Goal: Task Accomplishment & Management: Use online tool/utility

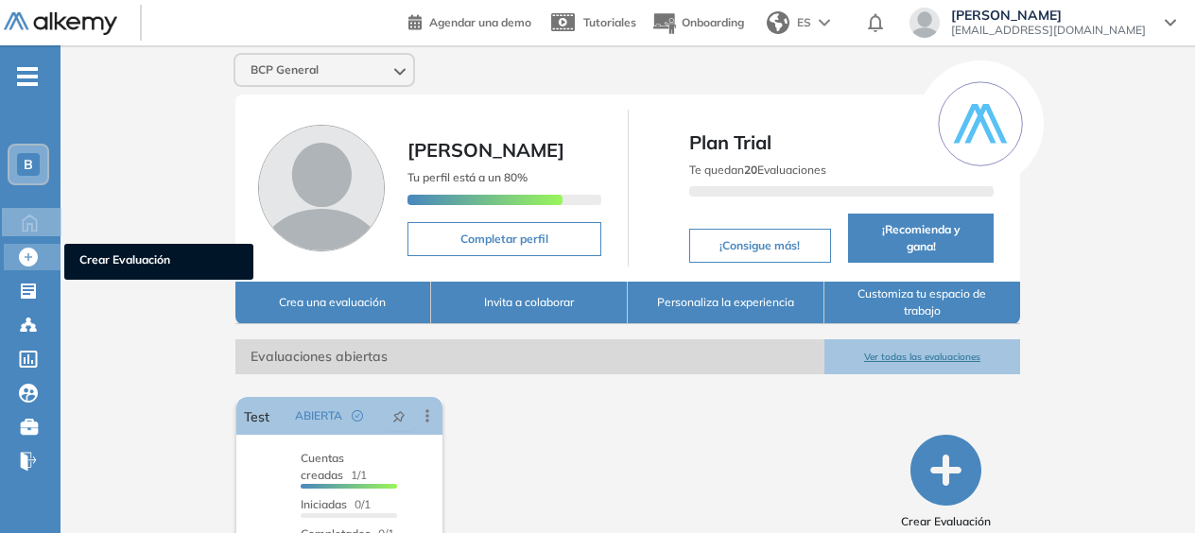
click at [32, 252] on icon at bounding box center [28, 257] width 19 height 19
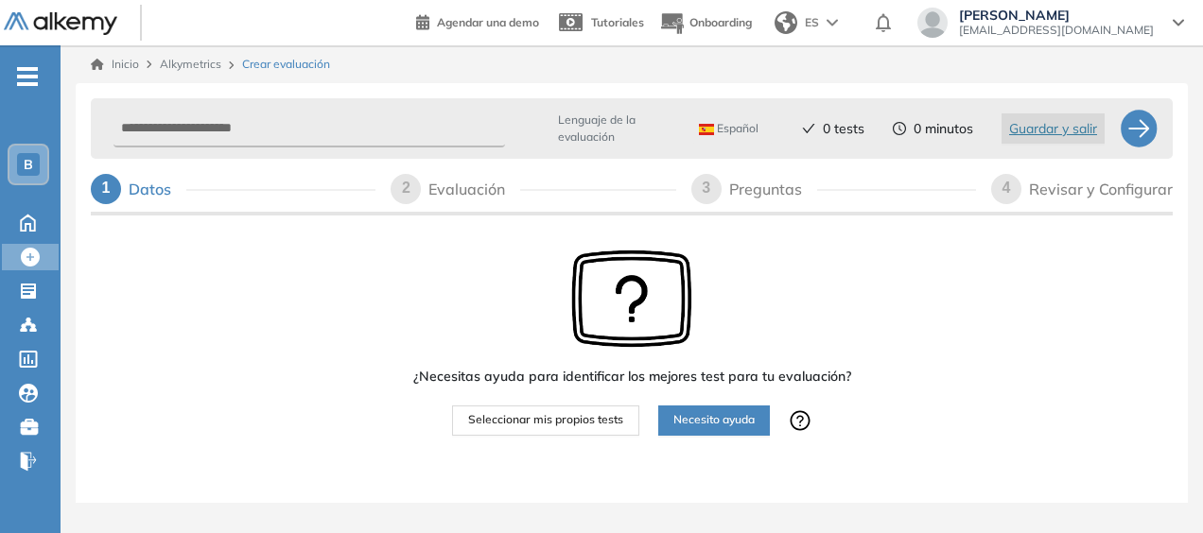
click at [458, 201] on div "Evaluación" at bounding box center [474, 189] width 92 height 30
click at [541, 431] on button "Seleccionar mis propios tests" at bounding box center [545, 421] width 187 height 30
click at [546, 408] on button "Seleccionar mis propios tests" at bounding box center [545, 421] width 187 height 30
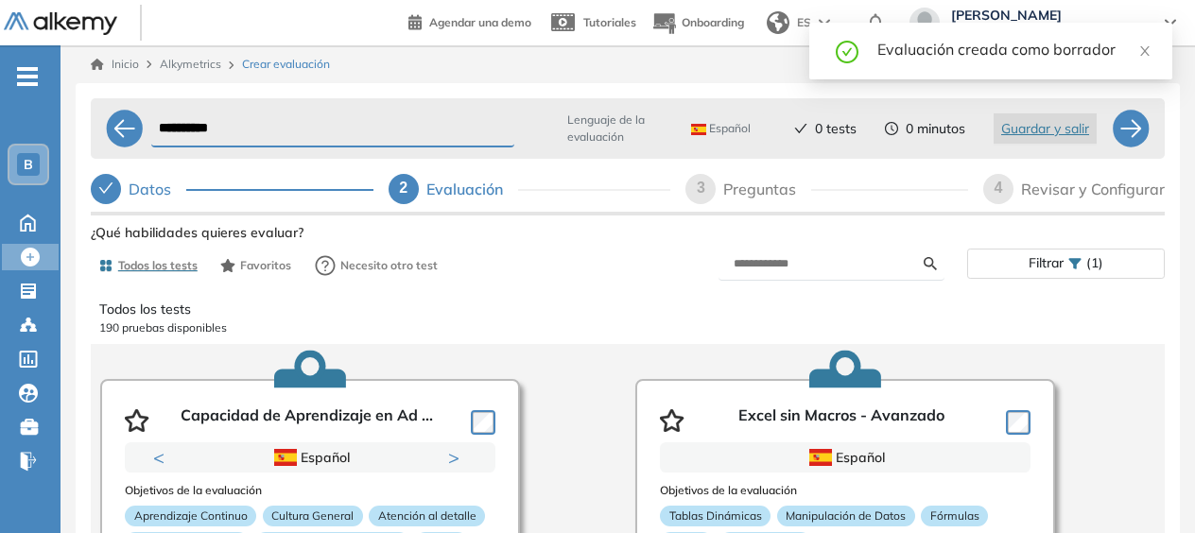
click at [709, 192] on div "3" at bounding box center [700, 189] width 30 height 30
select select "*****"
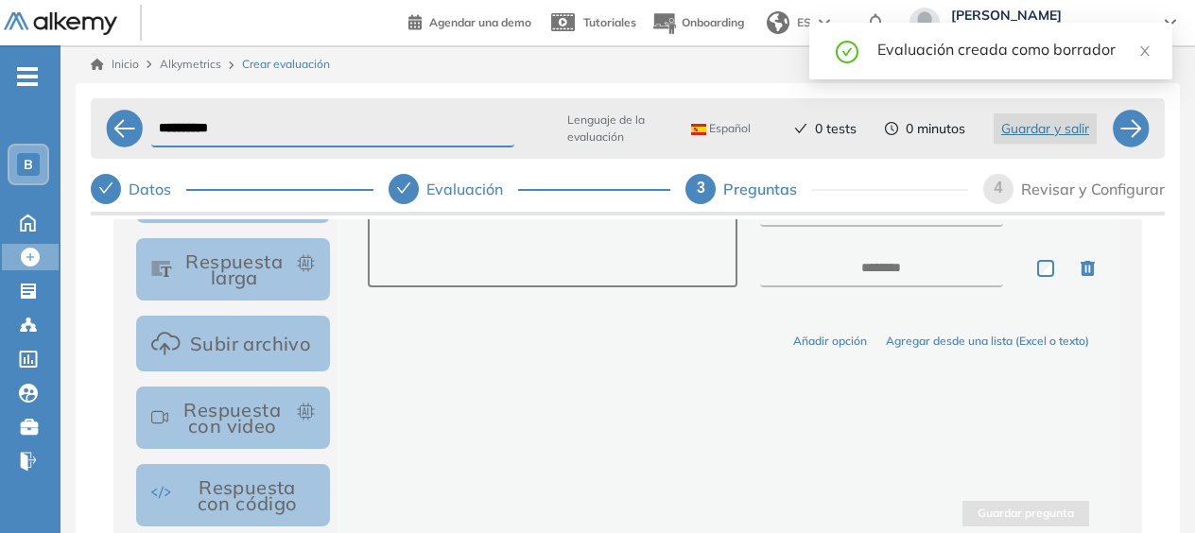
scroll to position [148, 0]
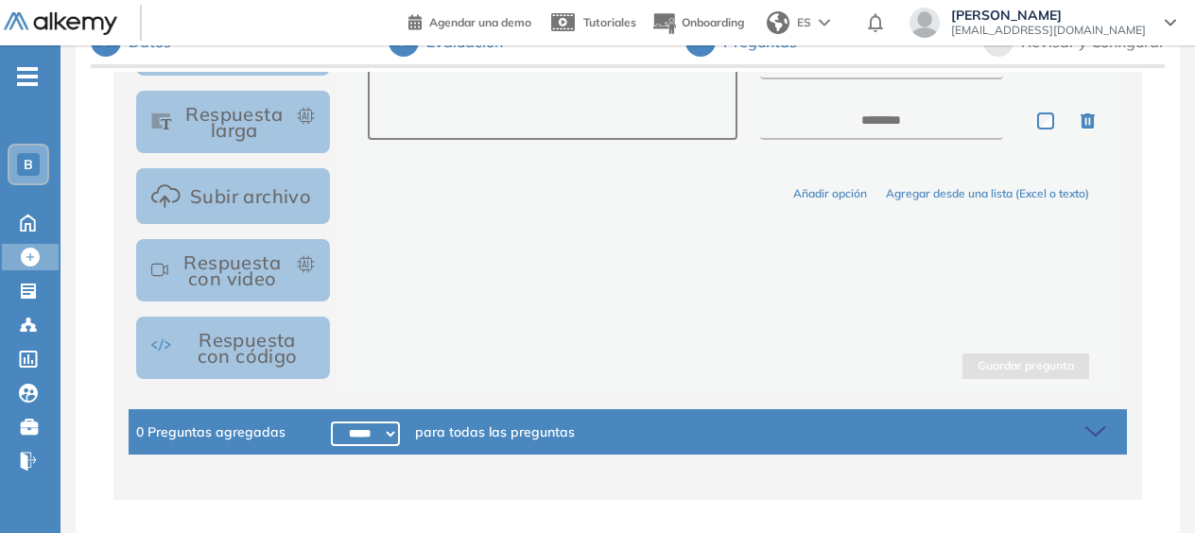
click at [264, 321] on button "Respuesta con código" at bounding box center [233, 348] width 194 height 62
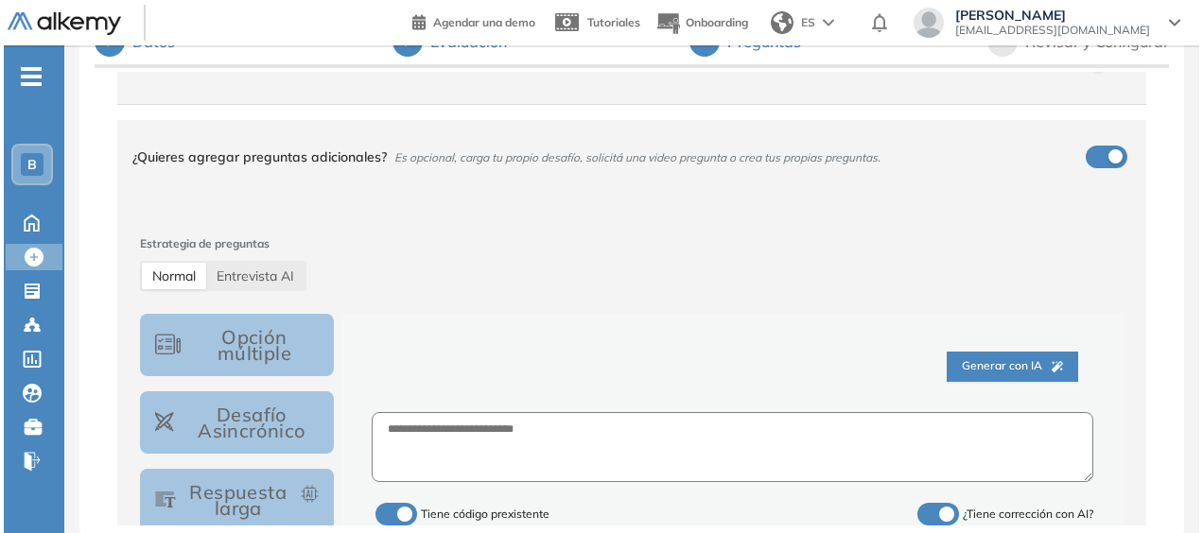
scroll to position [291, 0]
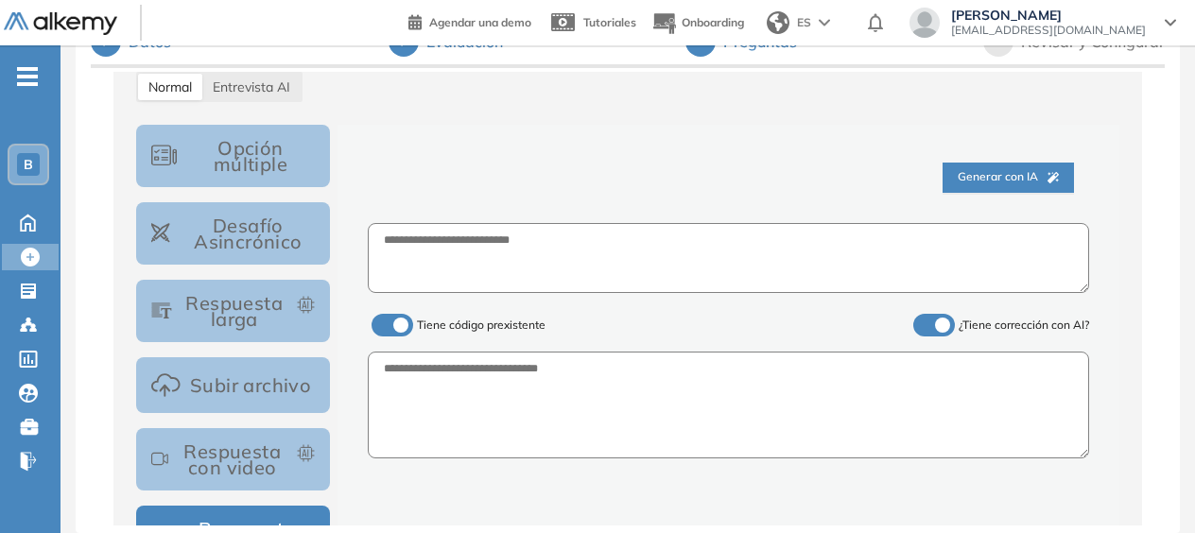
click at [1023, 181] on span "Generar con IA" at bounding box center [1008, 177] width 101 height 18
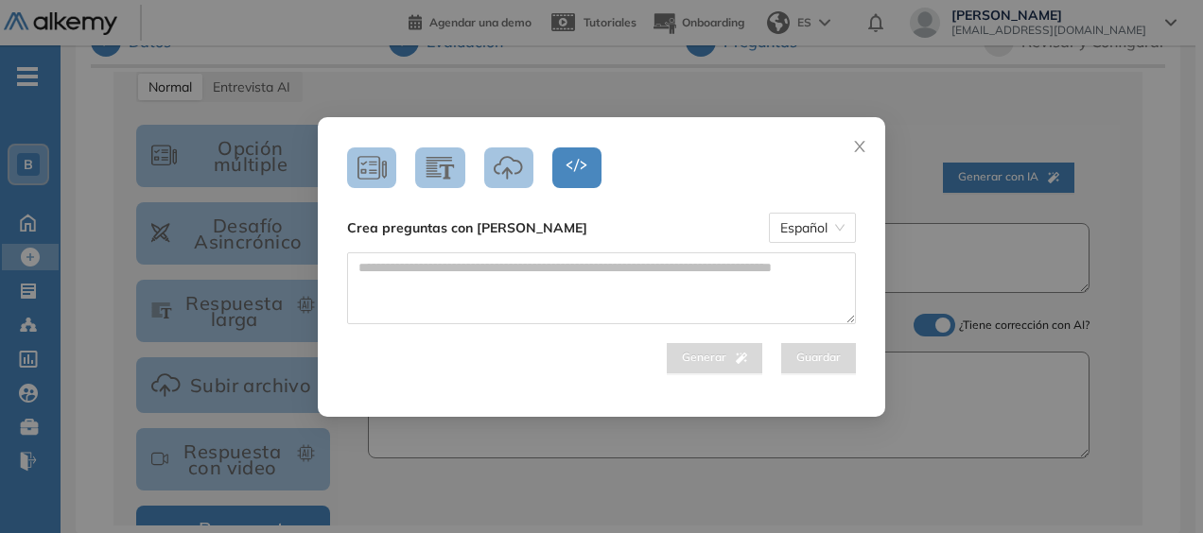
click at [530, 324] on div "Generar Guardar" at bounding box center [601, 312] width 537 height 121
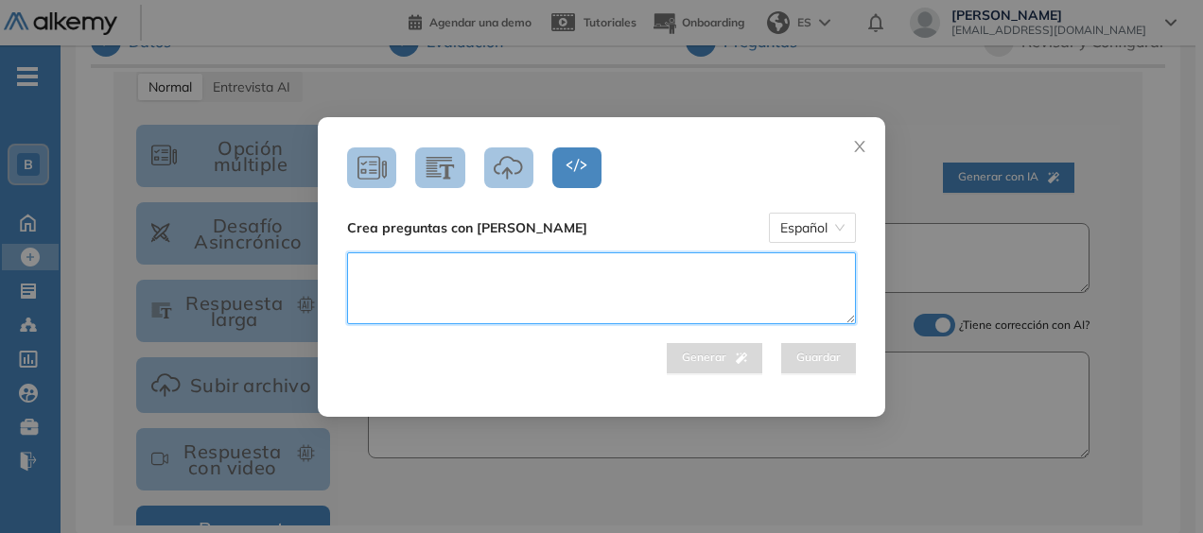
click at [537, 295] on textarea at bounding box center [601, 288] width 509 height 72
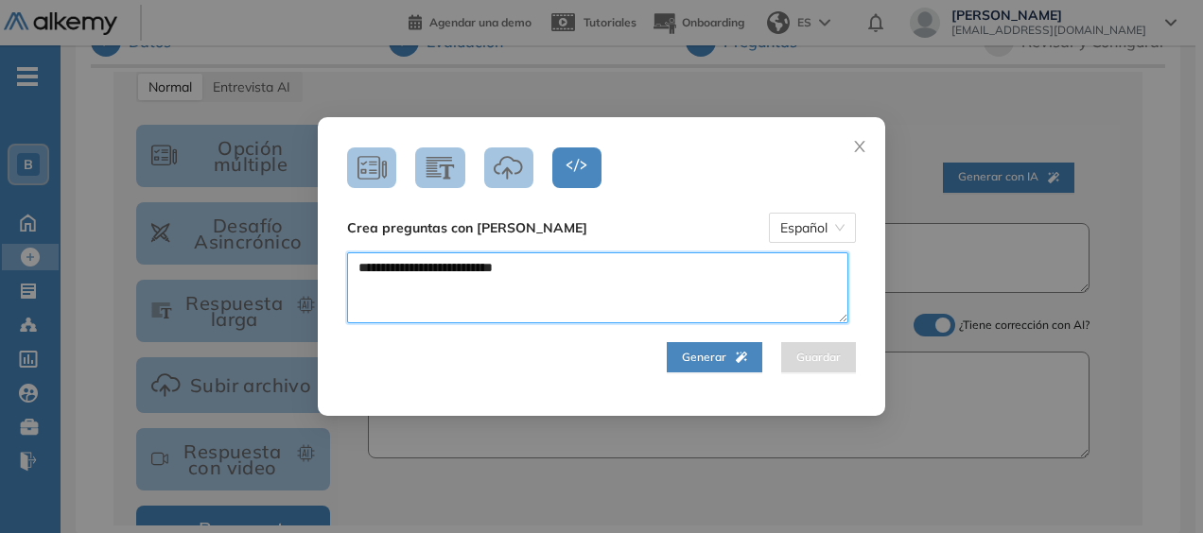
type textarea "**********"
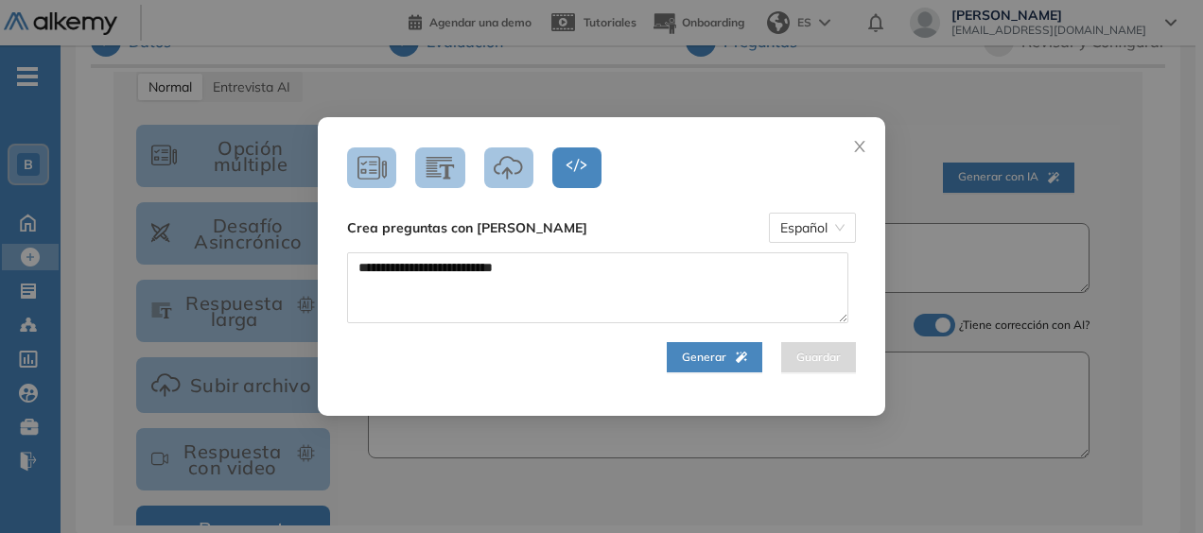
click at [682, 366] on span "Generar" at bounding box center [714, 358] width 65 height 18
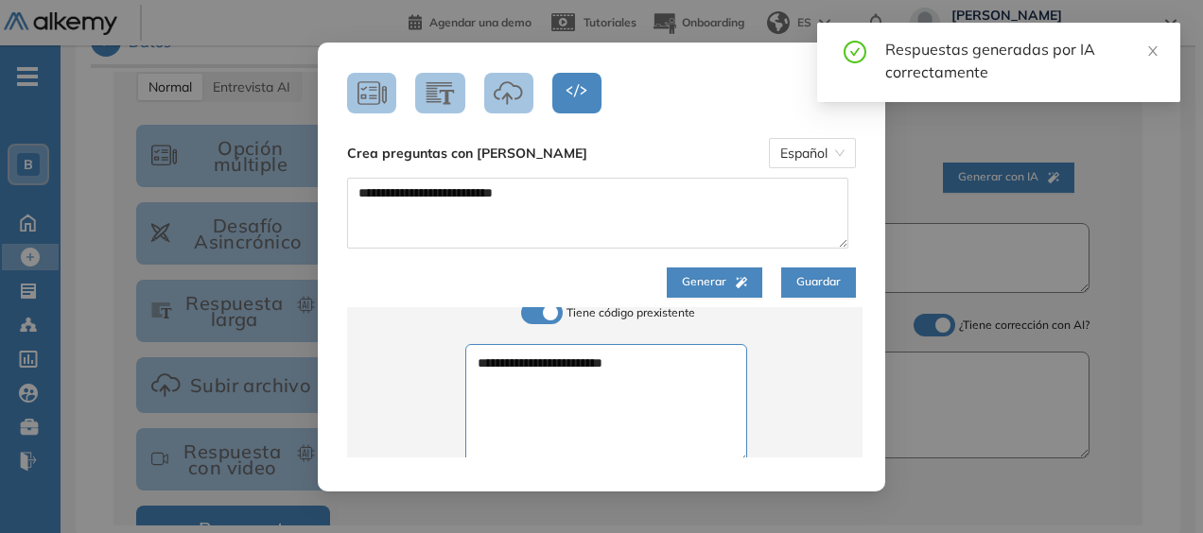
scroll to position [986, 0]
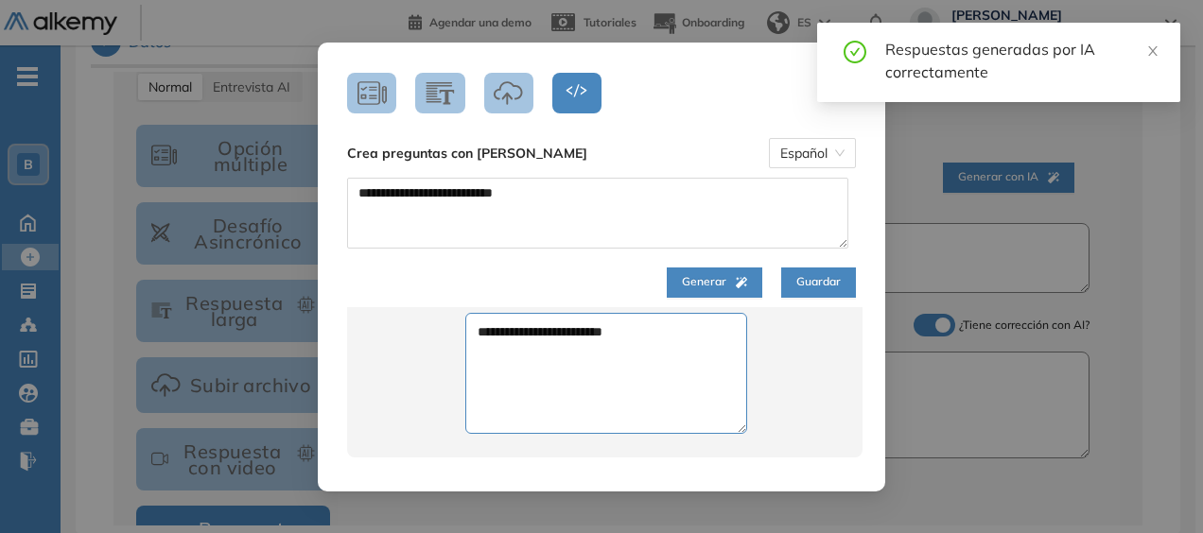
click at [823, 287] on span "Guardar" at bounding box center [818, 282] width 44 height 18
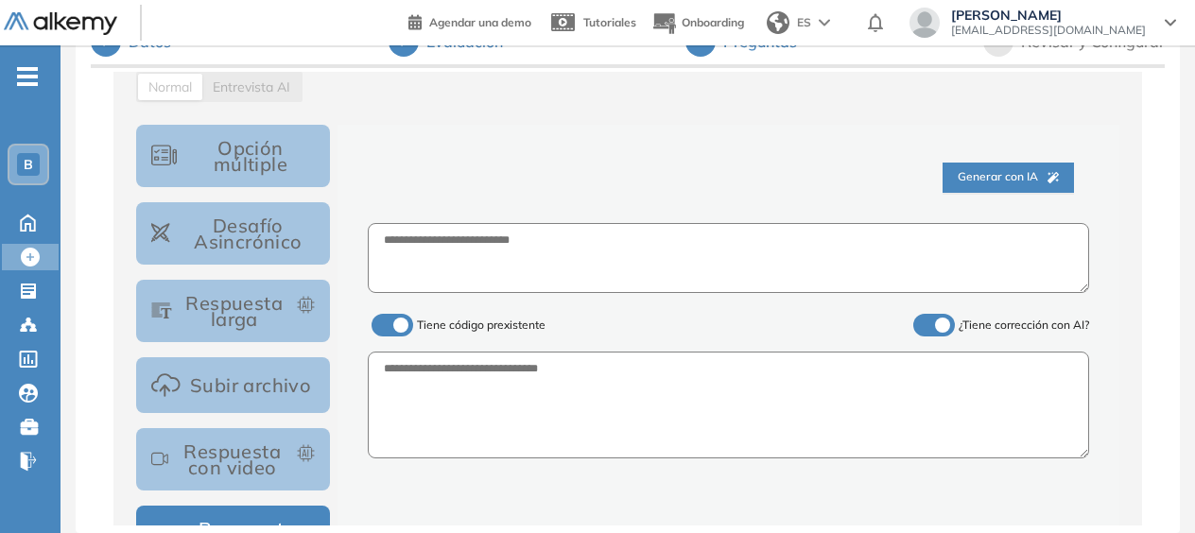
scroll to position [480, 0]
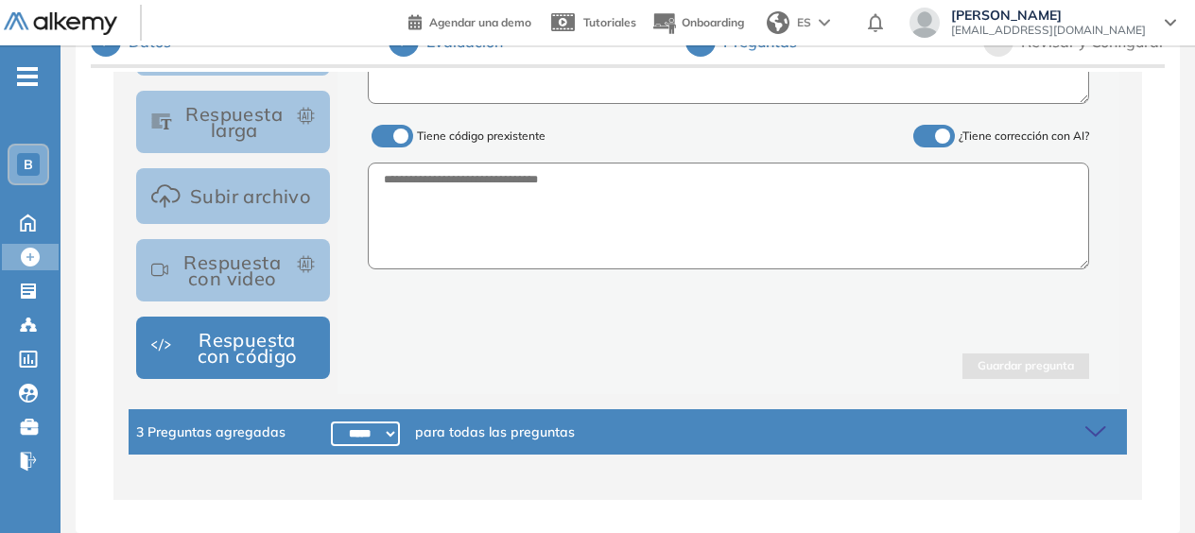
click at [235, 422] on span "3 Preguntas agregadas" at bounding box center [210, 432] width 149 height 21
click at [1097, 427] on icon at bounding box center [1095, 431] width 19 height 9
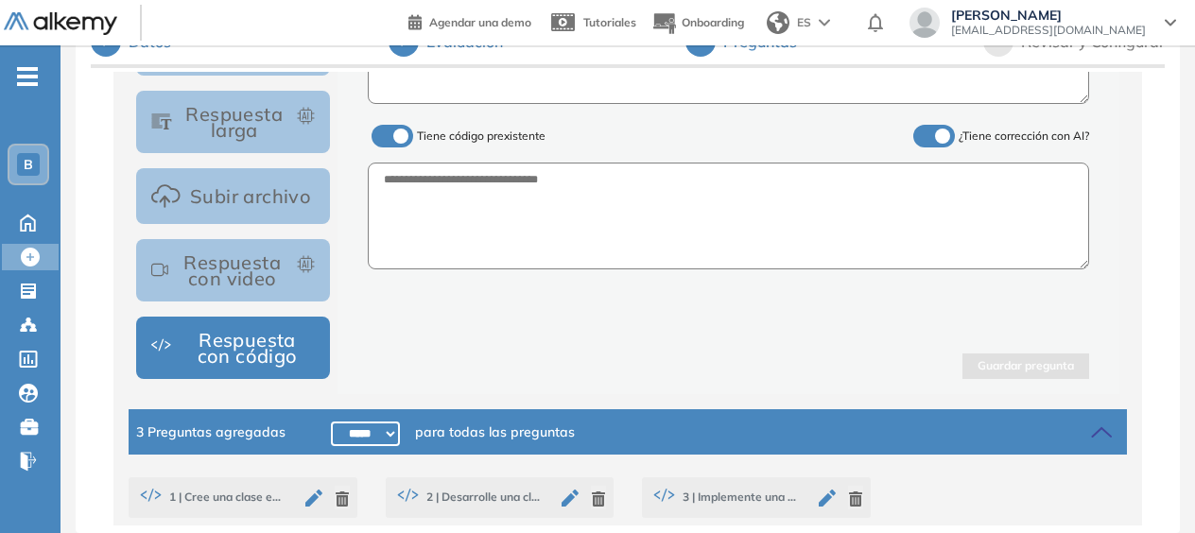
scroll to position [536, 0]
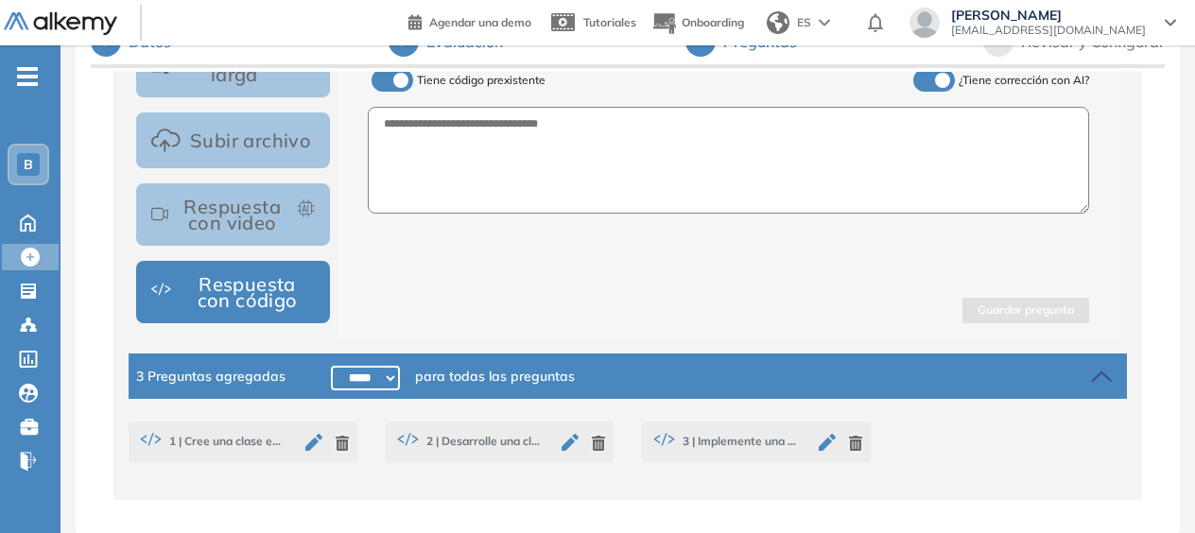
click at [315, 434] on icon "button" at bounding box center [313, 442] width 17 height 17
type textarea "**********"
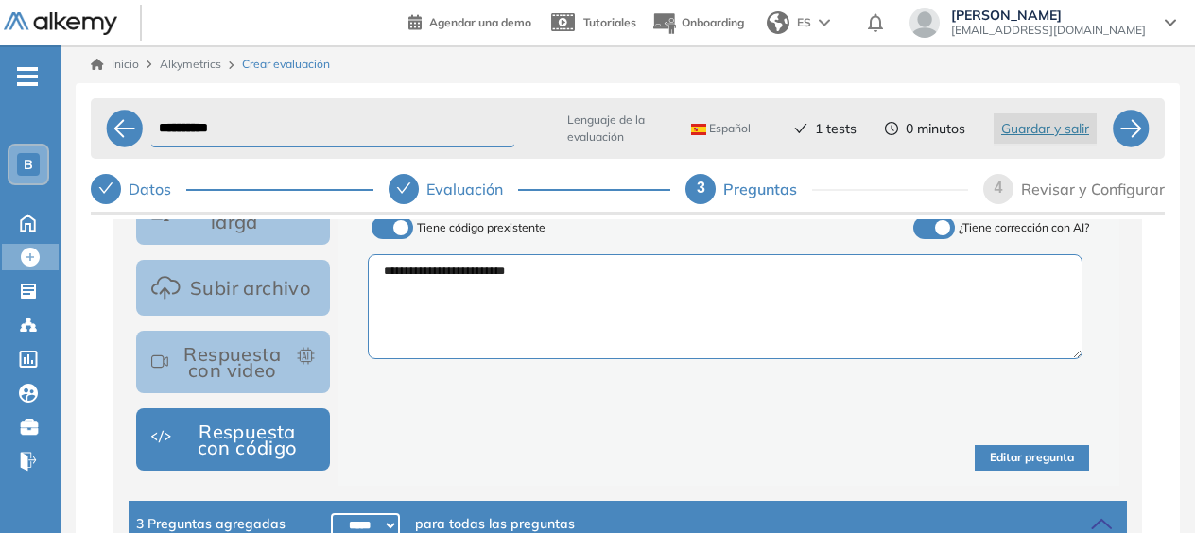
scroll to position [148, 0]
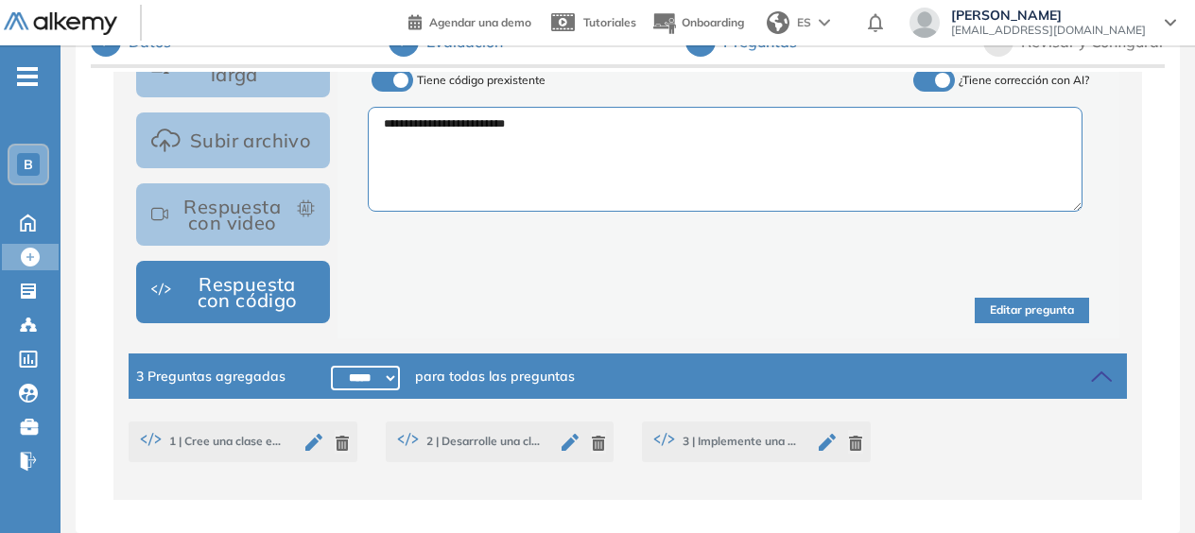
click at [214, 439] on span "1 | Cree una clase en Python que represente un perro con atributos de nombre y …" at bounding box center [210, 442] width 149 height 26
click at [306, 443] on icon "button" at bounding box center [314, 442] width 23 height 23
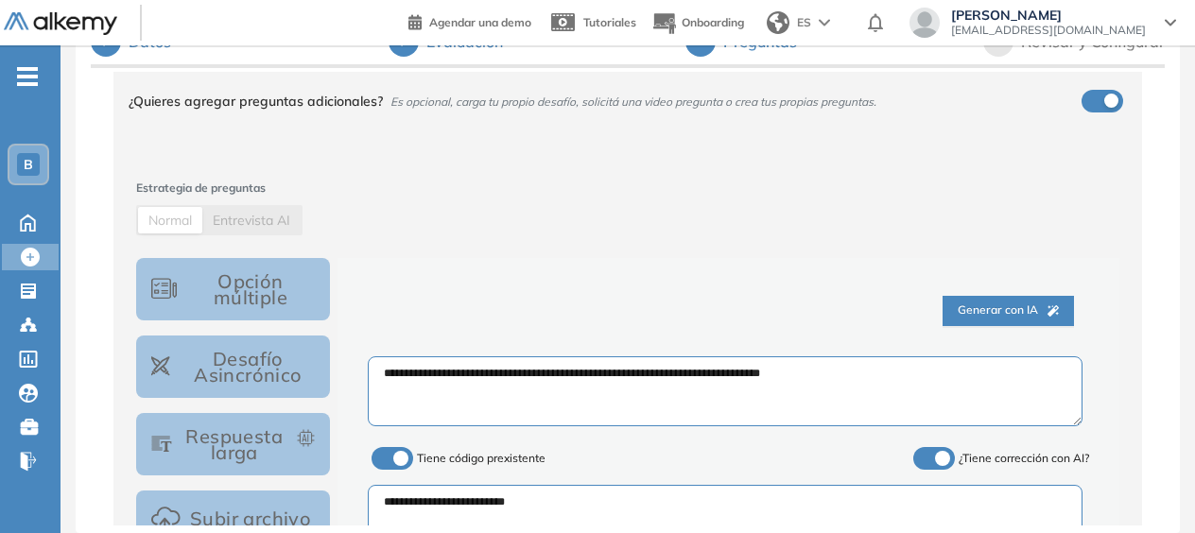
scroll to position [536, 0]
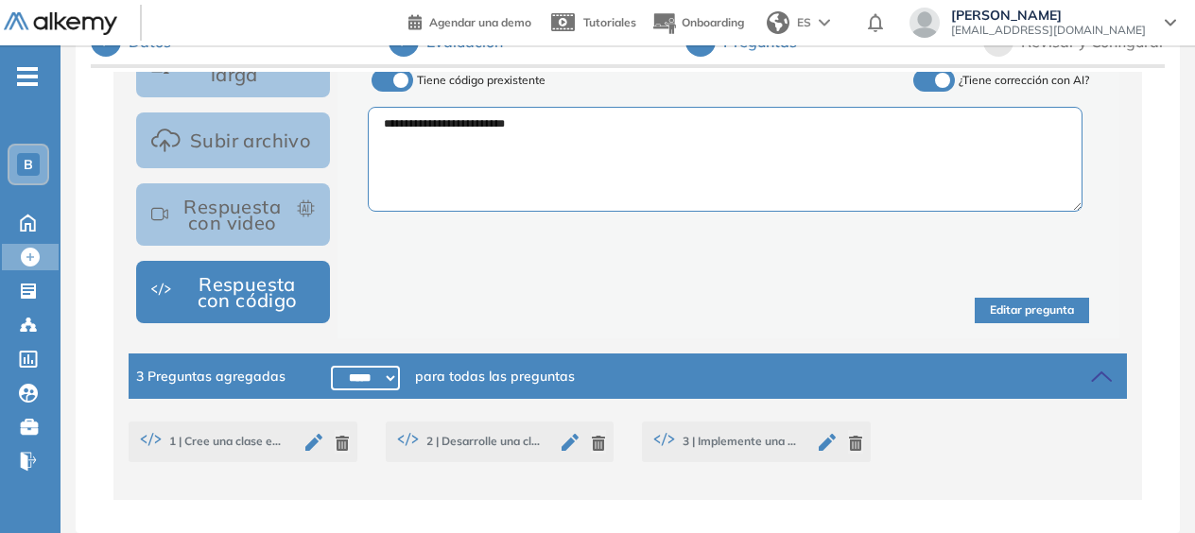
click at [342, 382] on select "***** ***** ****** ****** ****** ****** ****** ****** ****** ****** ****** ****…" at bounding box center [365, 378] width 69 height 25
select select "******"
click at [331, 366] on select "***** ***** ****** ****** ****** ****** ****** ****** ****** ****** ****** ****…" at bounding box center [365, 378] width 69 height 25
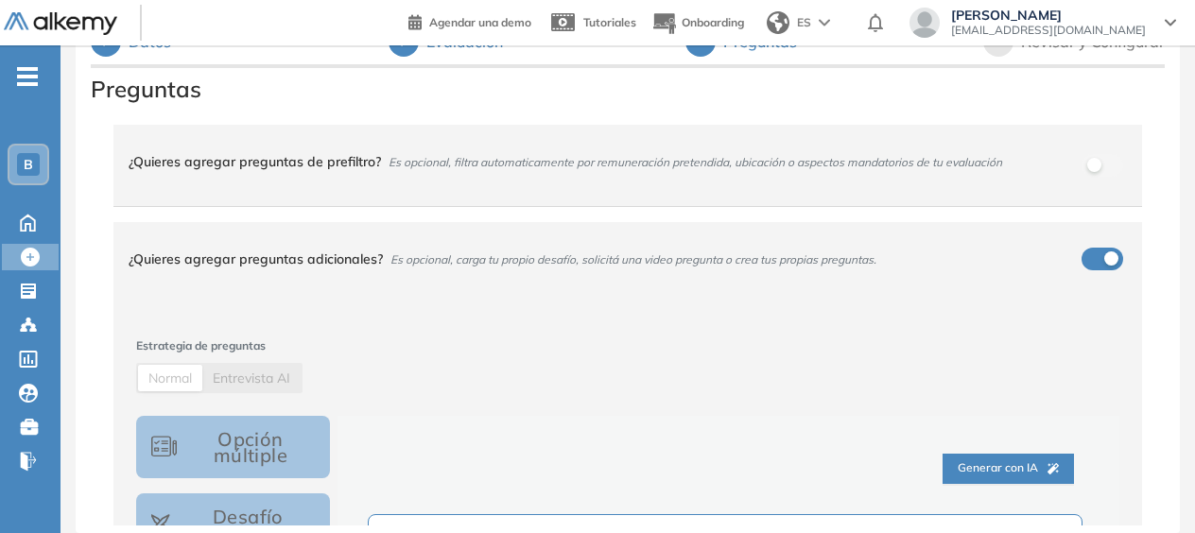
scroll to position [0, 0]
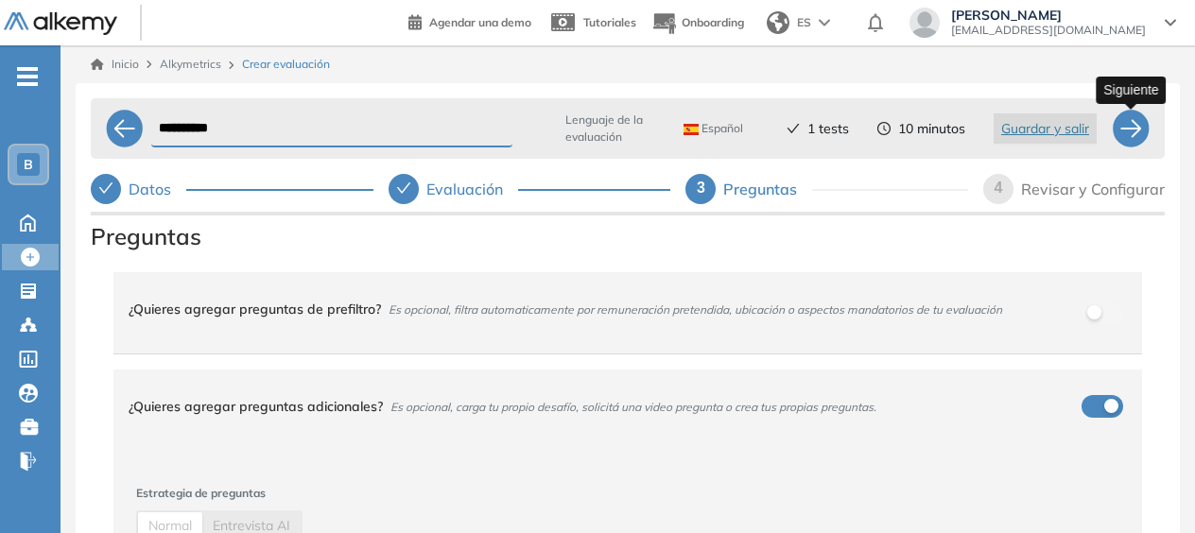
click at [1127, 130] on div at bounding box center [1131, 129] width 38 height 38
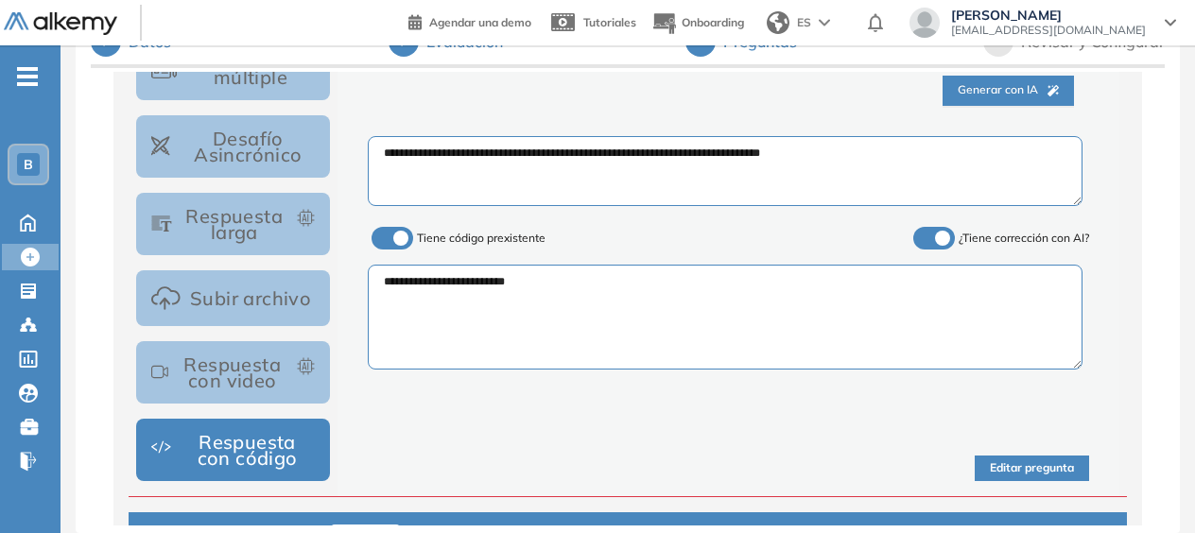
scroll to position [473, 0]
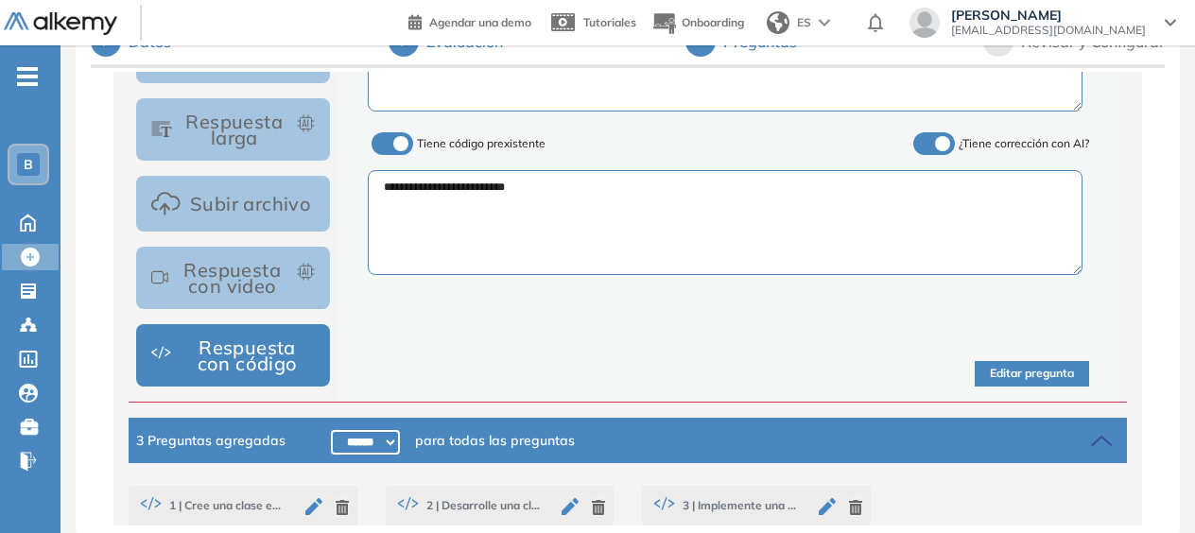
click at [1004, 375] on button "Editar pregunta" at bounding box center [1032, 374] width 114 height 26
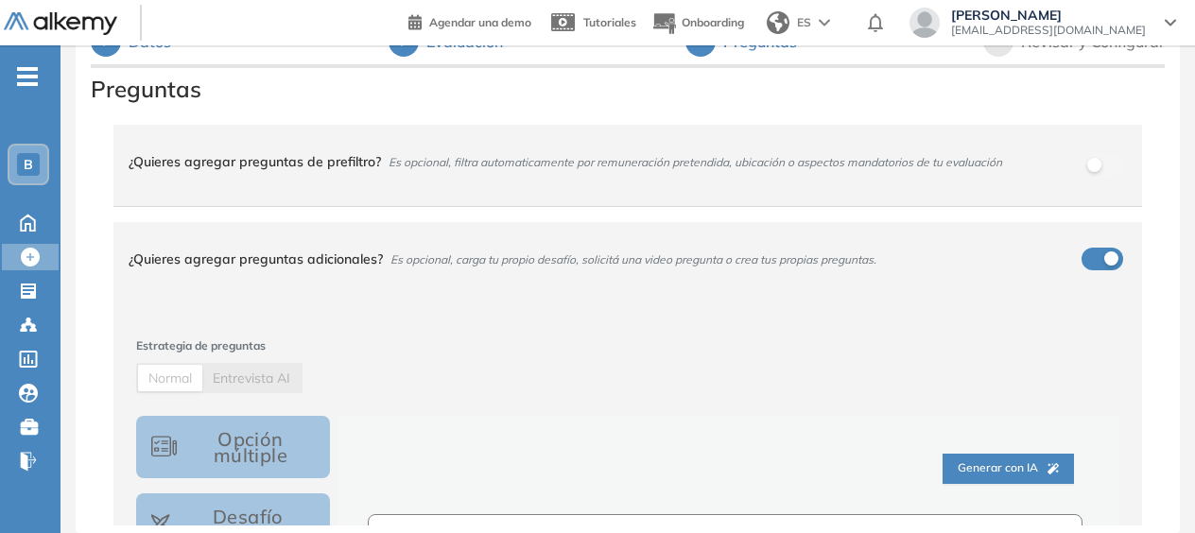
scroll to position [0, 0]
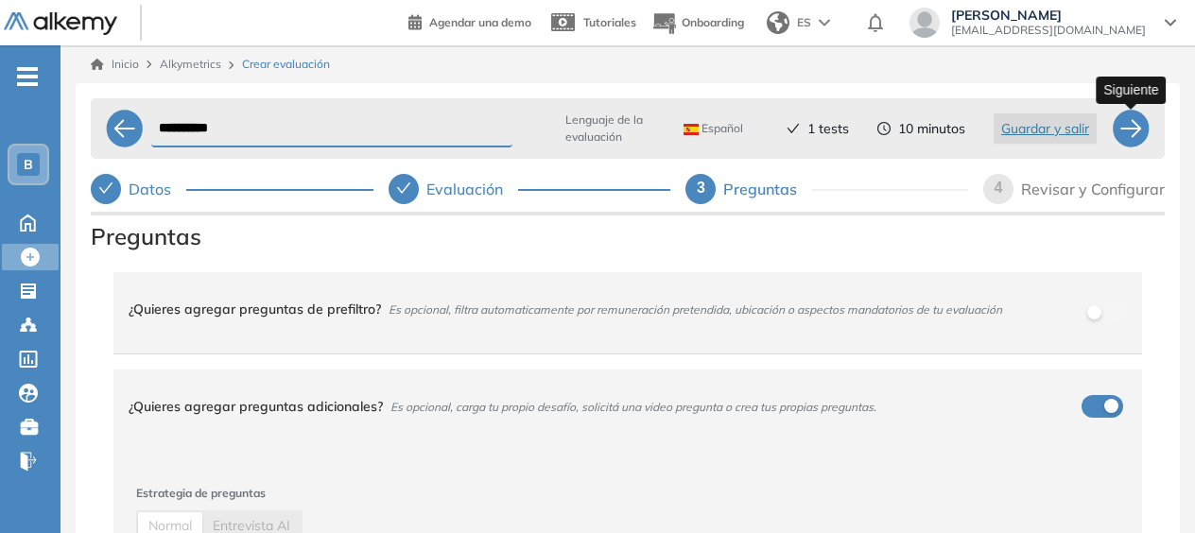
click at [1131, 134] on div at bounding box center [1131, 129] width 38 height 38
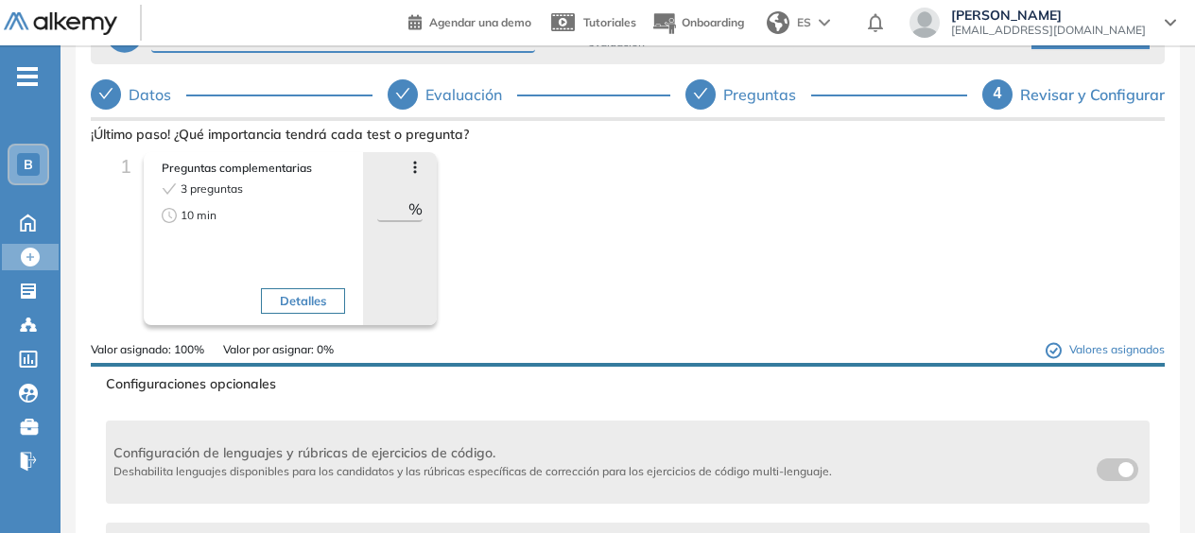
click at [297, 298] on button "Detalles" at bounding box center [303, 301] width 84 height 26
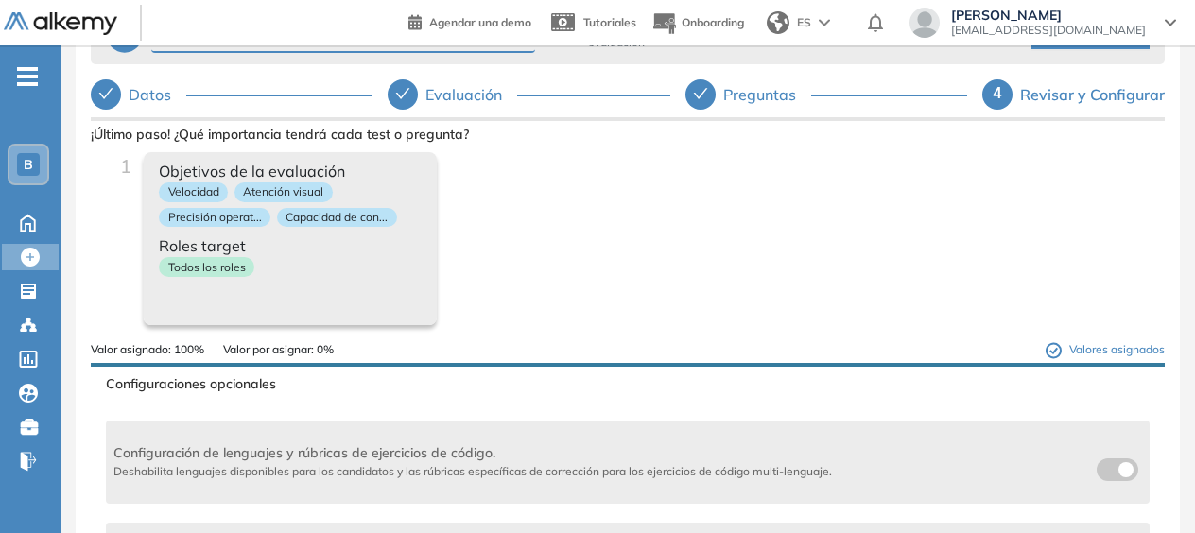
click at [297, 298] on div "Objetivos de la evaluación Velocidad Atención visual Precisión operat... Capaci…" at bounding box center [290, 238] width 293 height 173
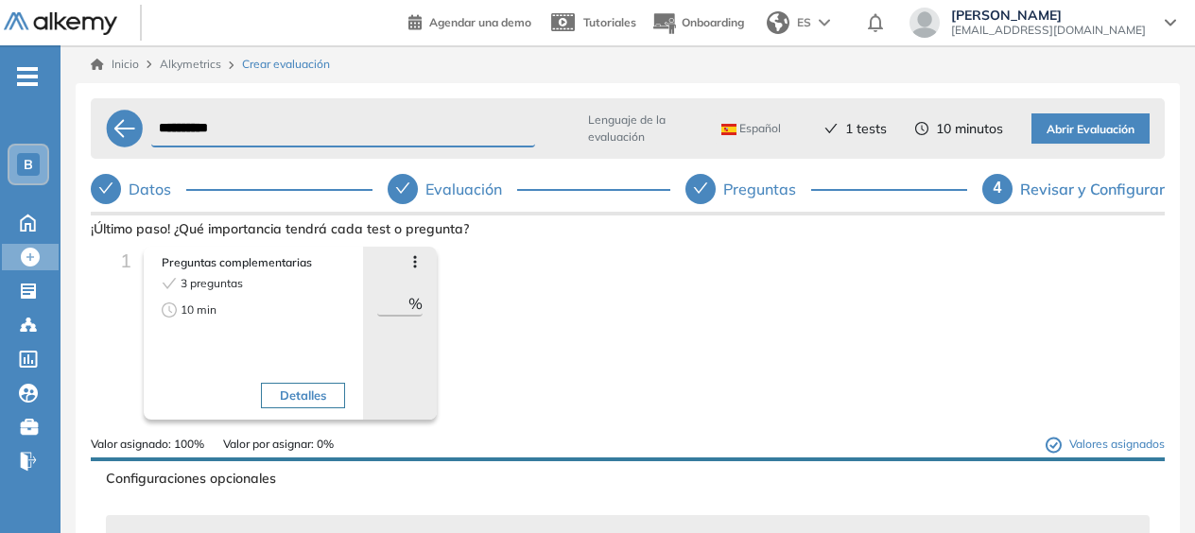
click at [1078, 128] on span "Abrir Evaluación" at bounding box center [1091, 130] width 88 height 18
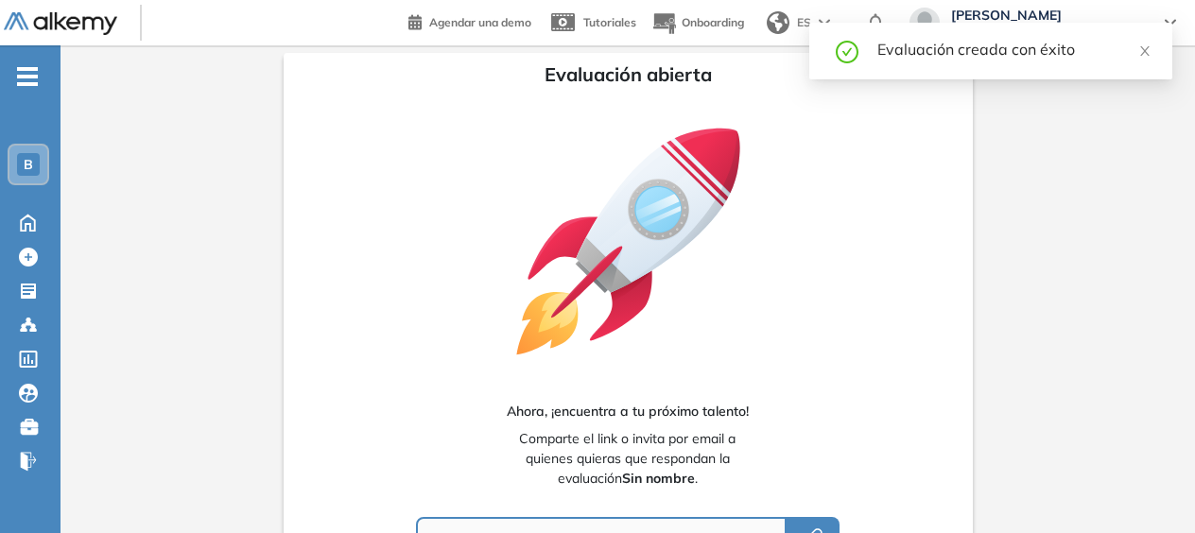
type input "**********"
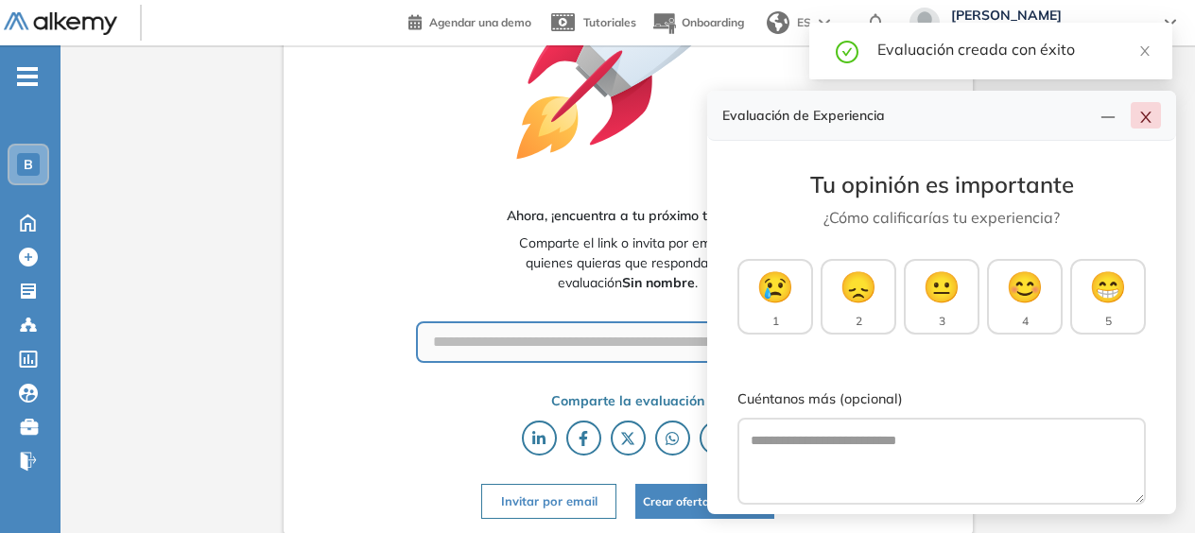
click at [1148, 112] on icon "close" at bounding box center [1145, 117] width 15 height 15
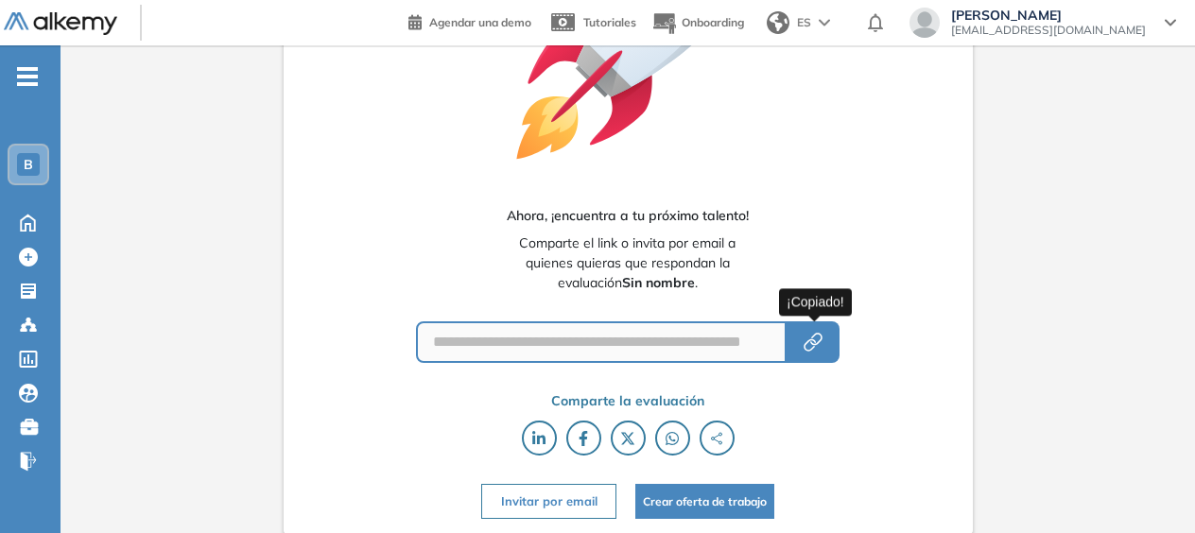
click at [824, 354] on button "button" at bounding box center [813, 342] width 53 height 42
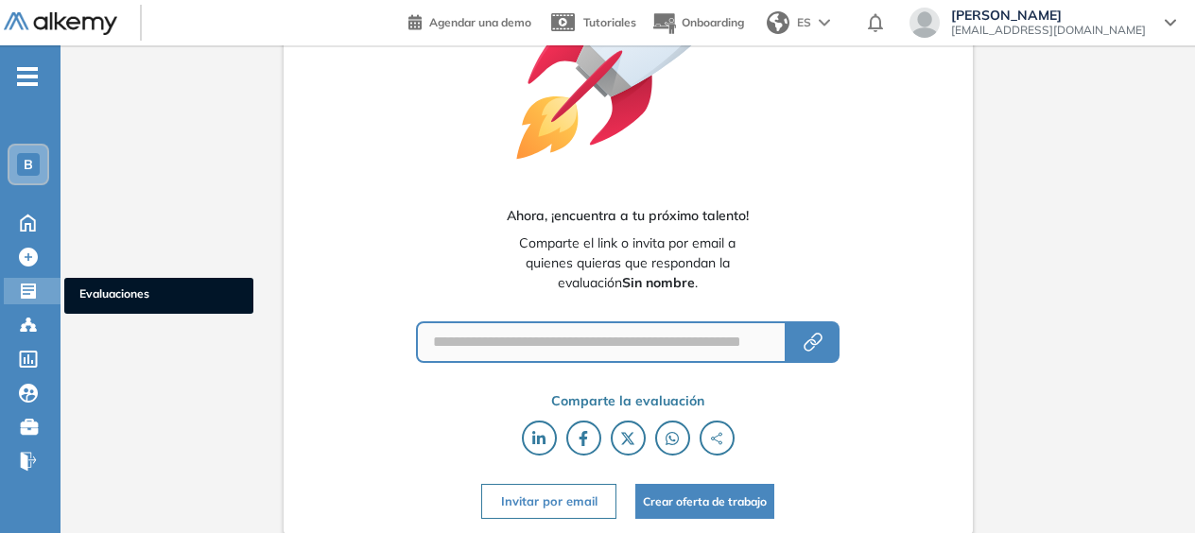
click at [31, 289] on icon at bounding box center [28, 291] width 19 height 19
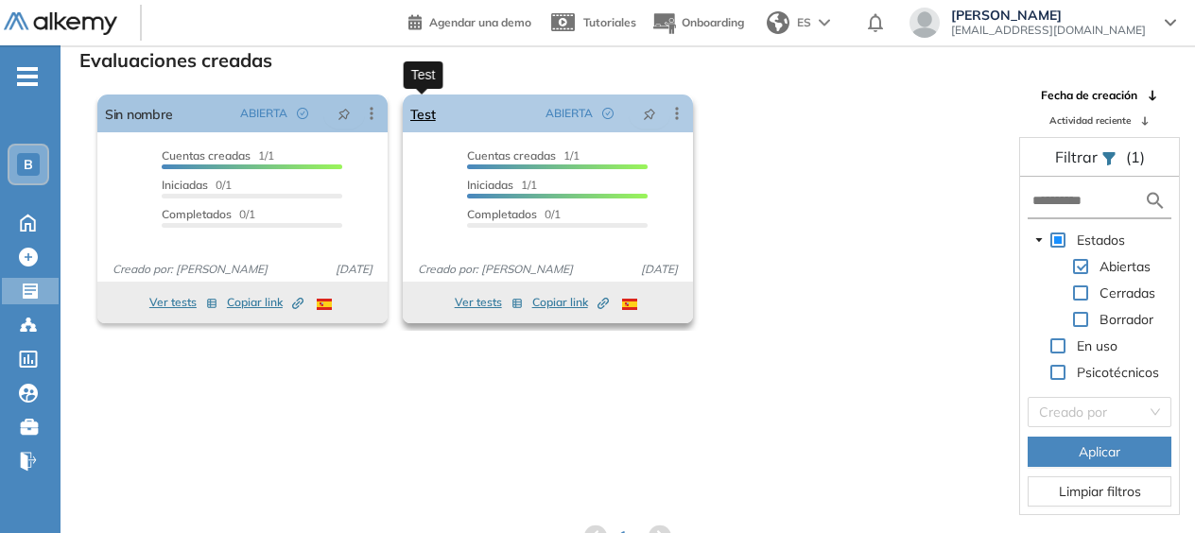
click at [425, 115] on link "Test" at bounding box center [423, 114] width 26 height 38
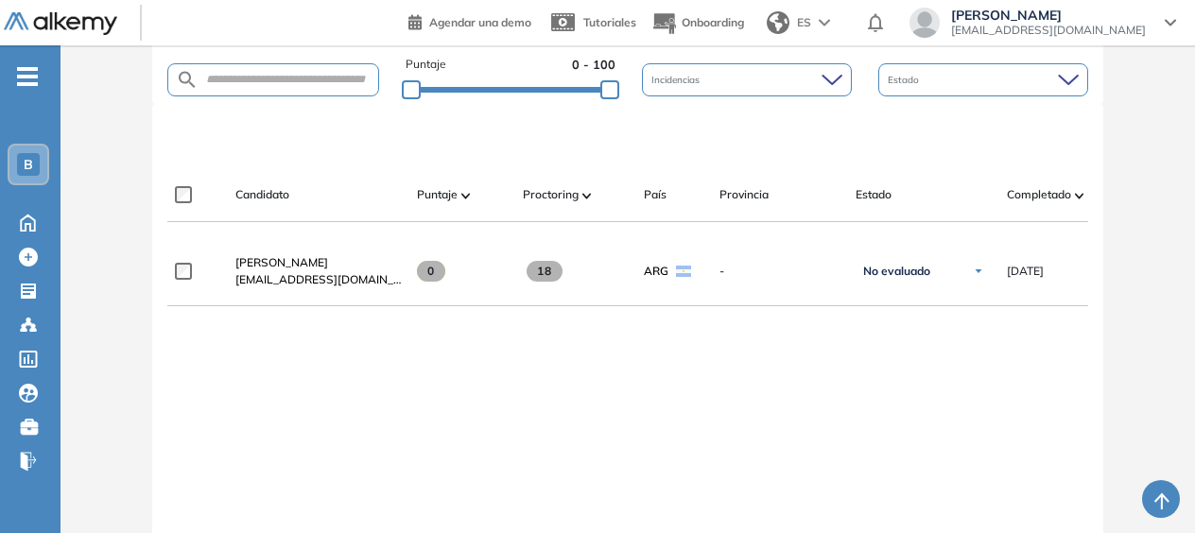
scroll to position [630, 0]
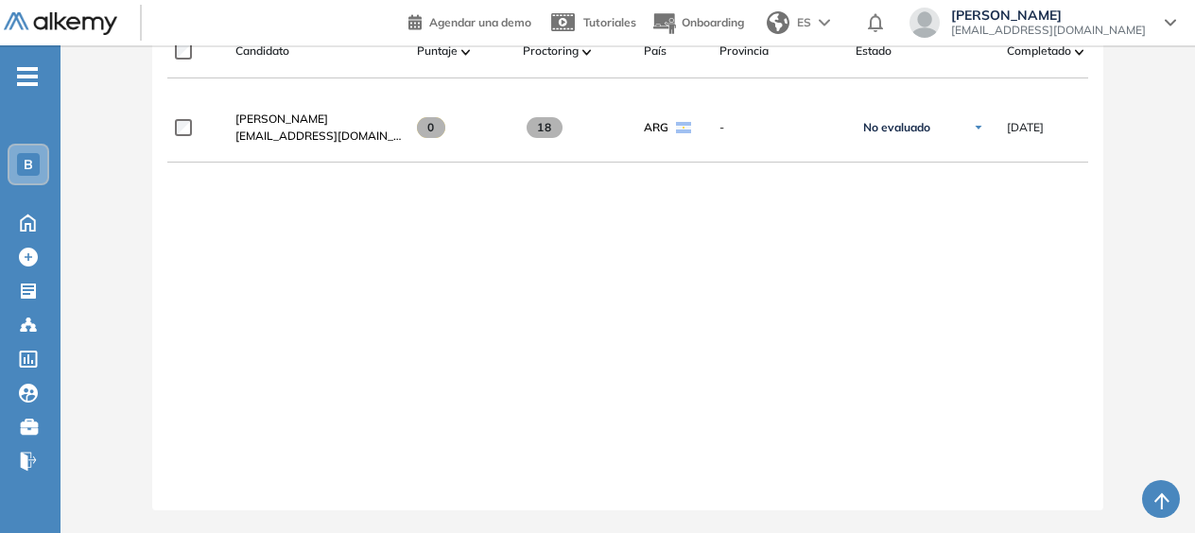
drag, startPoint x: 514, startPoint y: 487, endPoint x: 628, endPoint y: 510, distance: 115.7
click at [786, 407] on div "**********" at bounding box center [627, 260] width 921 height 471
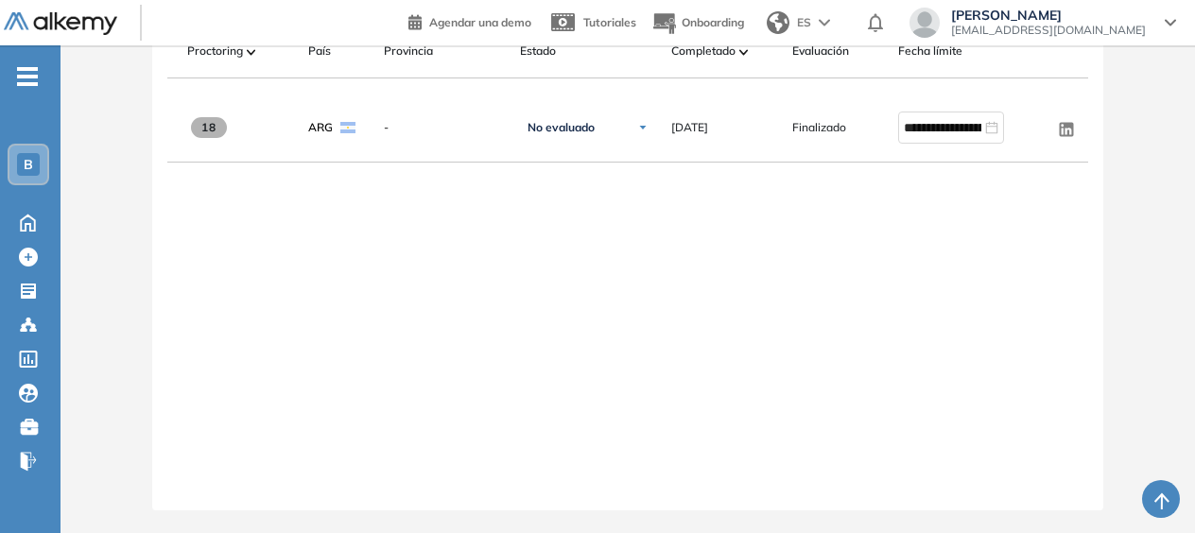
scroll to position [0, 0]
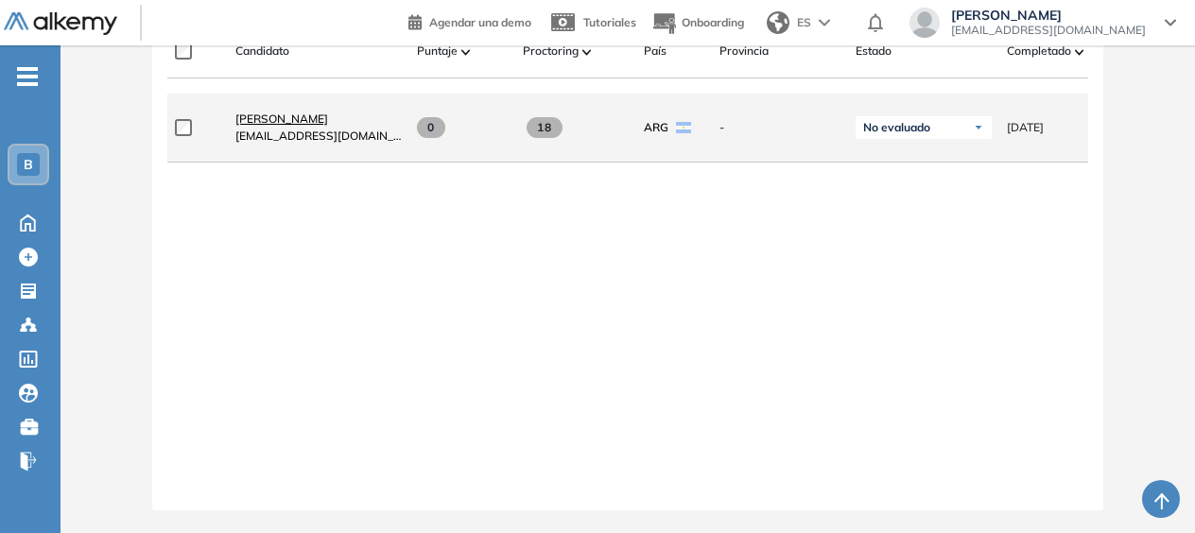
click at [294, 112] on span "[PERSON_NAME]" at bounding box center [281, 119] width 93 height 14
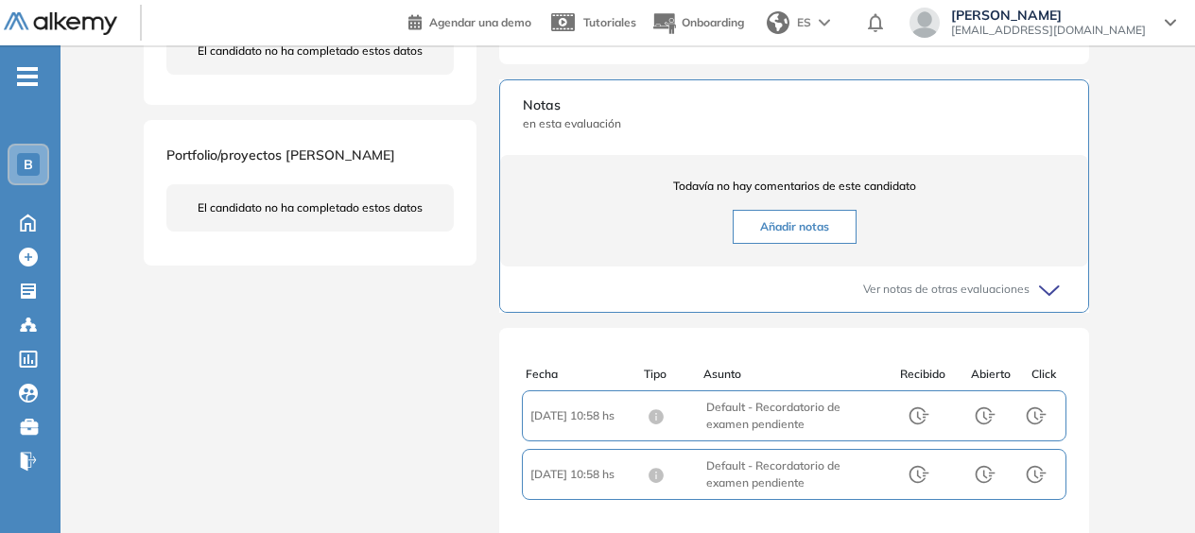
scroll to position [774, 0]
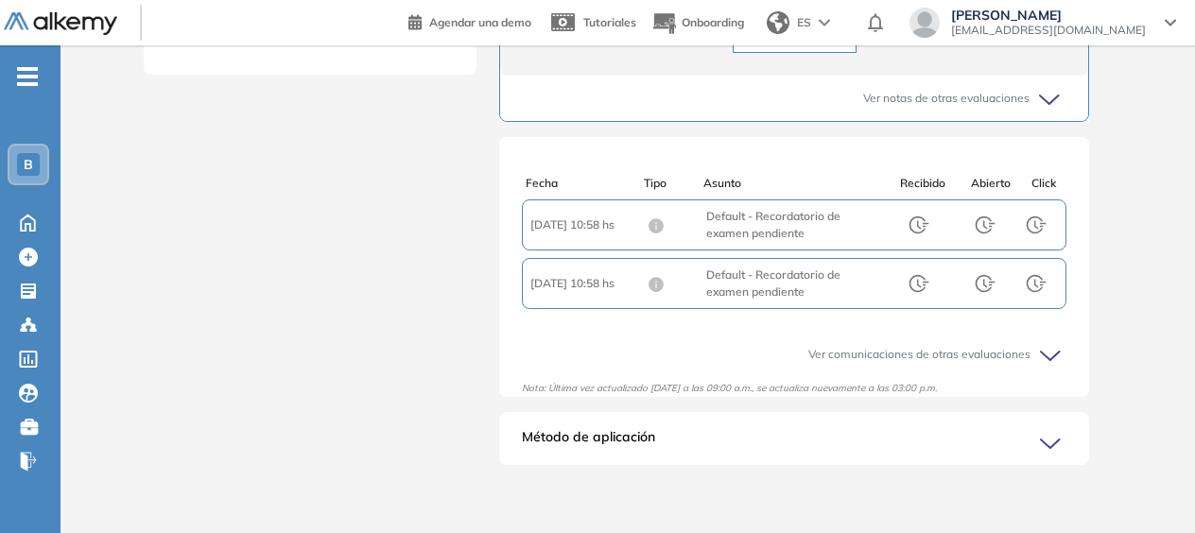
click at [585, 434] on span "Método de aplicación" at bounding box center [588, 442] width 133 height 30
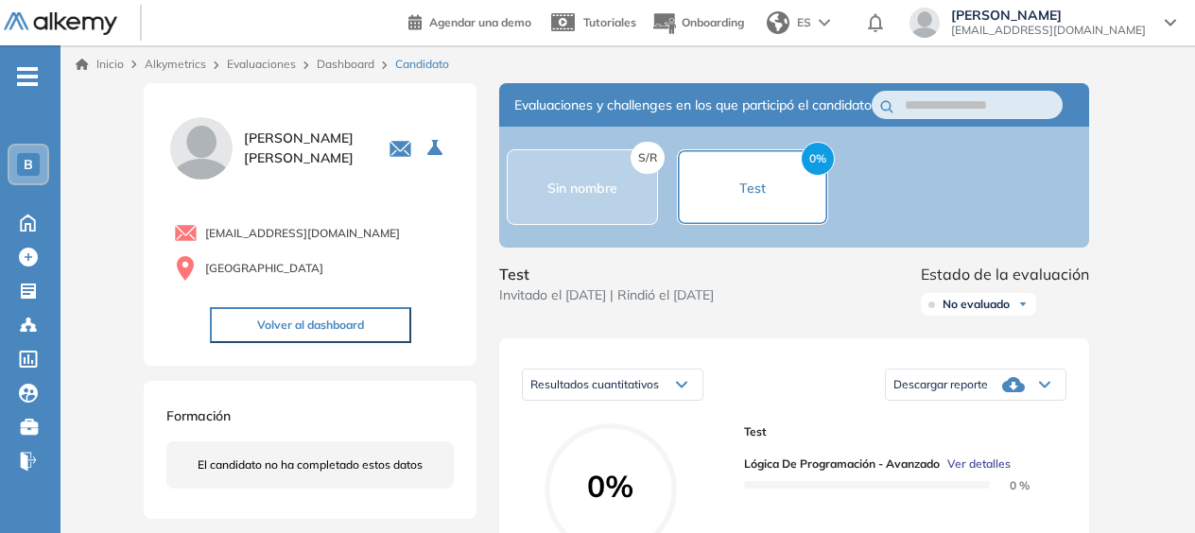
scroll to position [189, 0]
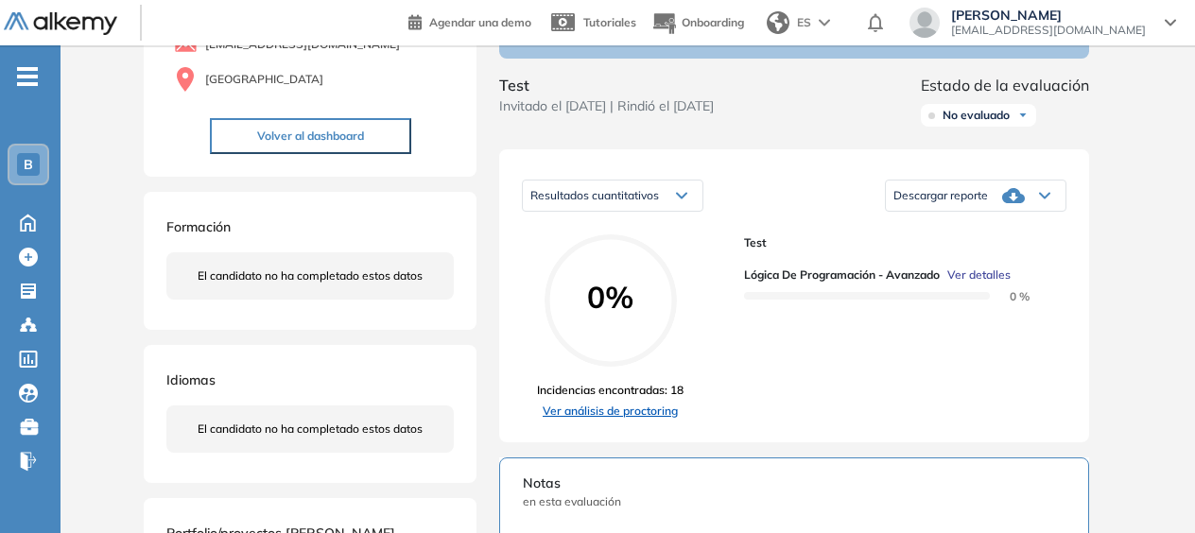
click at [648, 420] on link "Ver análisis de proctoring" at bounding box center [610, 411] width 147 height 17
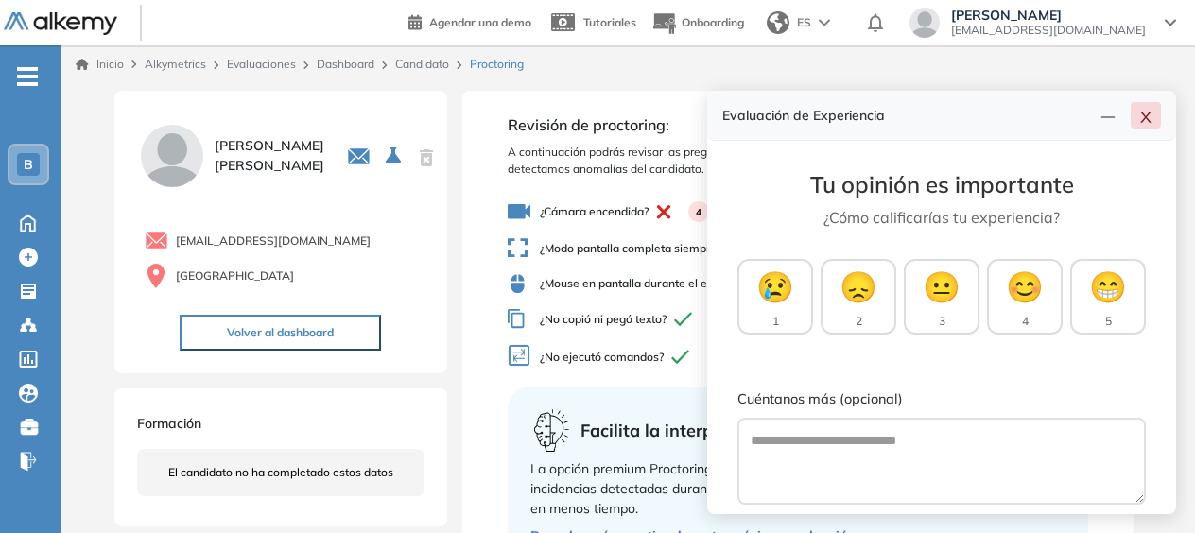
click at [1149, 117] on icon "close" at bounding box center [1145, 117] width 15 height 15
